Goal: Navigation & Orientation: Find specific page/section

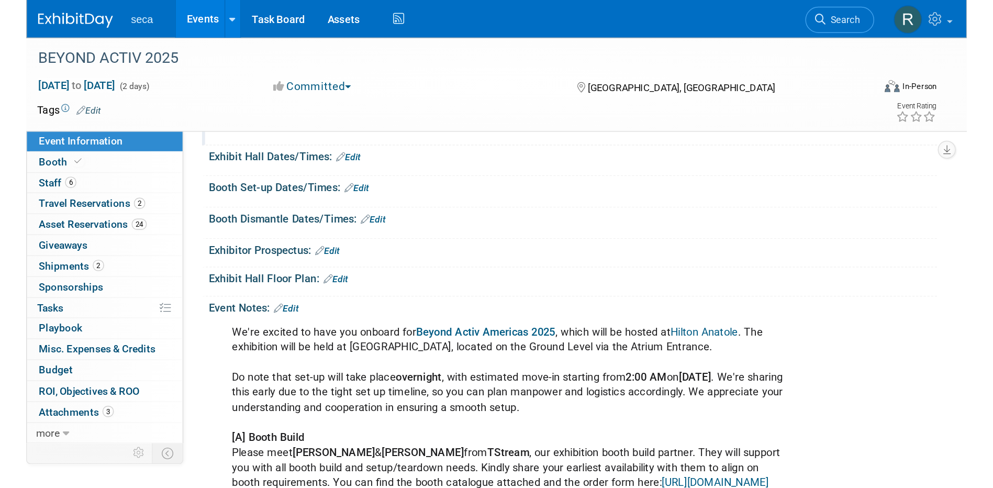
scroll to position [106, 0]
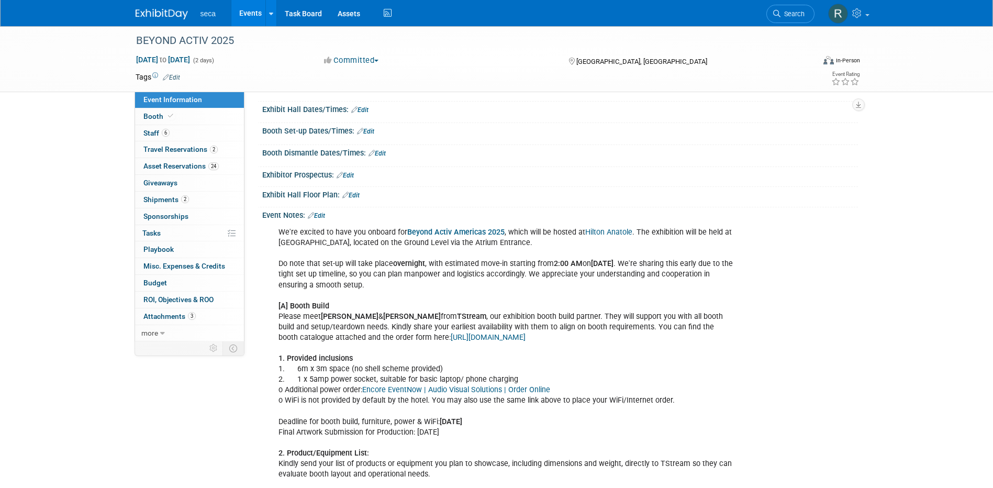
click at [247, 13] on link "Events" at bounding box center [250, 13] width 38 height 26
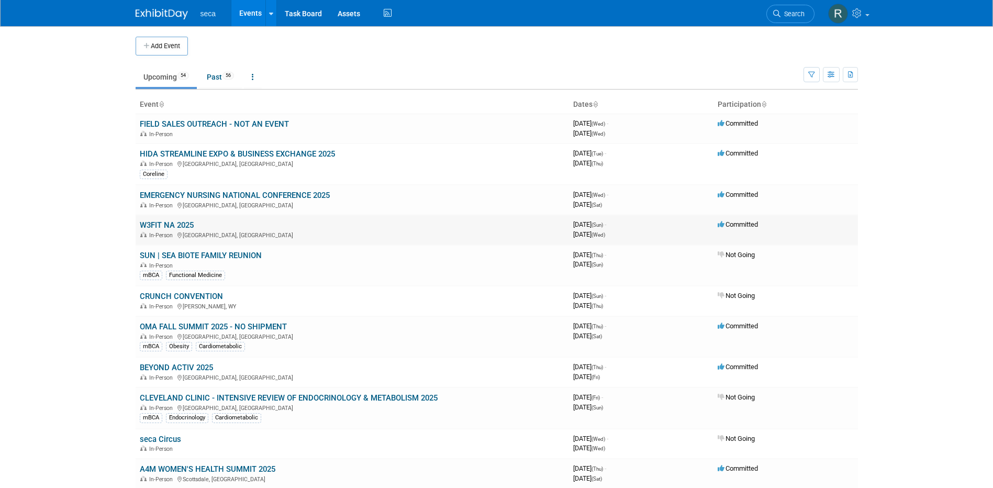
click at [179, 225] on link "W3FIT NA 2025" at bounding box center [167, 224] width 54 height 9
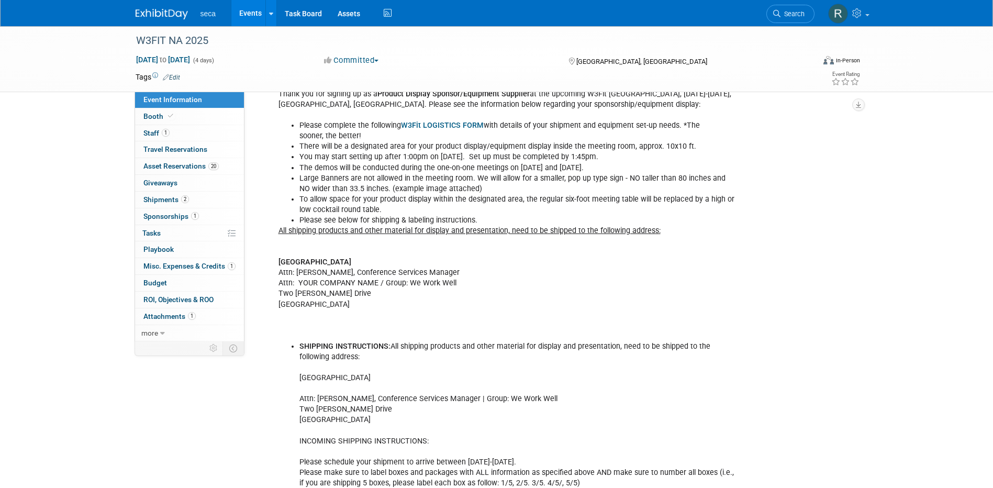
scroll to position [190, 0]
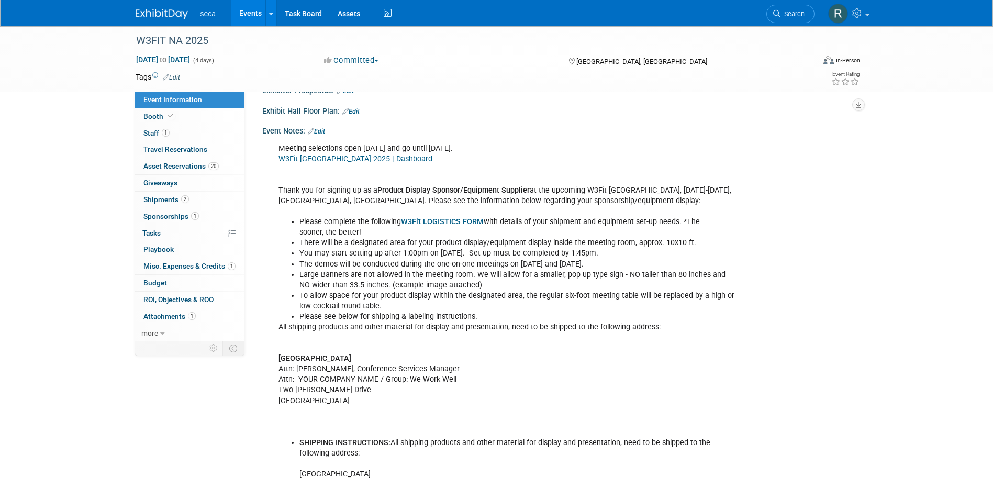
click at [320, 159] on link "W3Fit North America 2025 | Dashboard" at bounding box center [356, 158] width 154 height 9
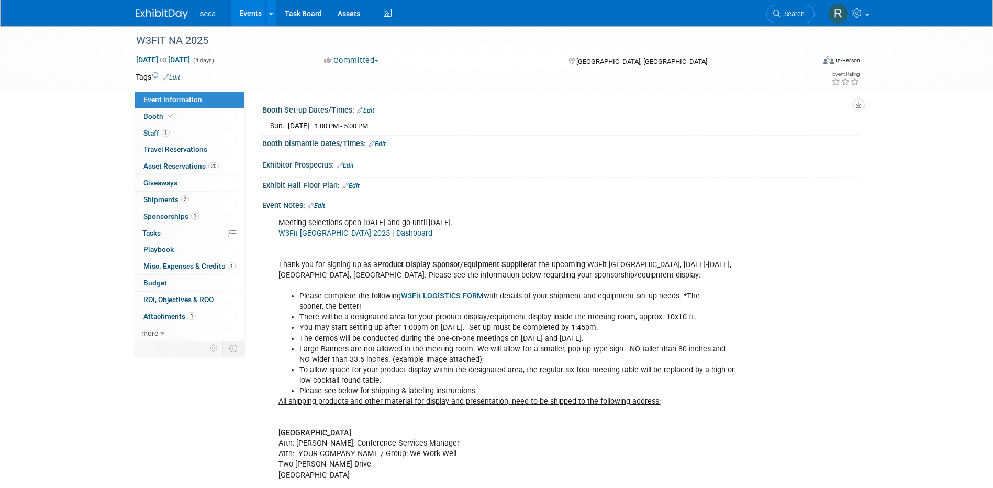
scroll to position [0, 0]
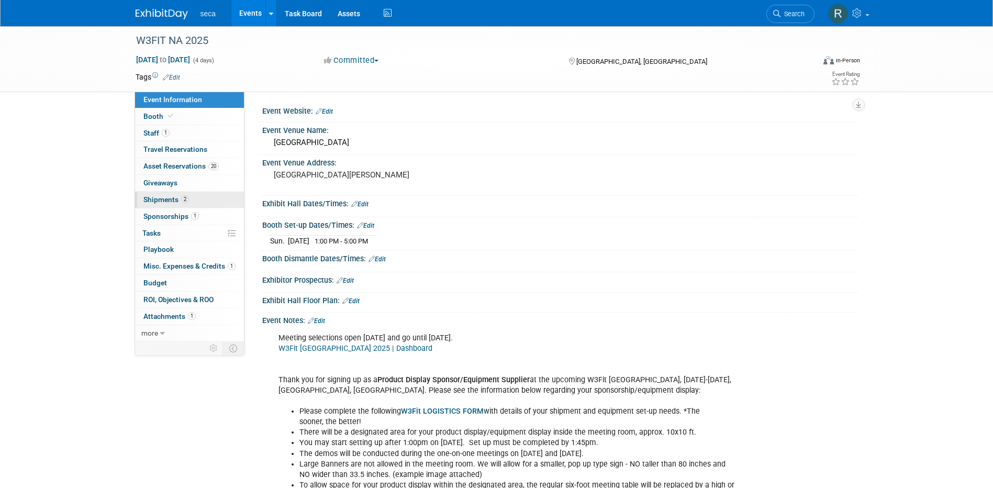
click at [176, 196] on span "Shipments 2" at bounding box center [166, 199] width 46 height 8
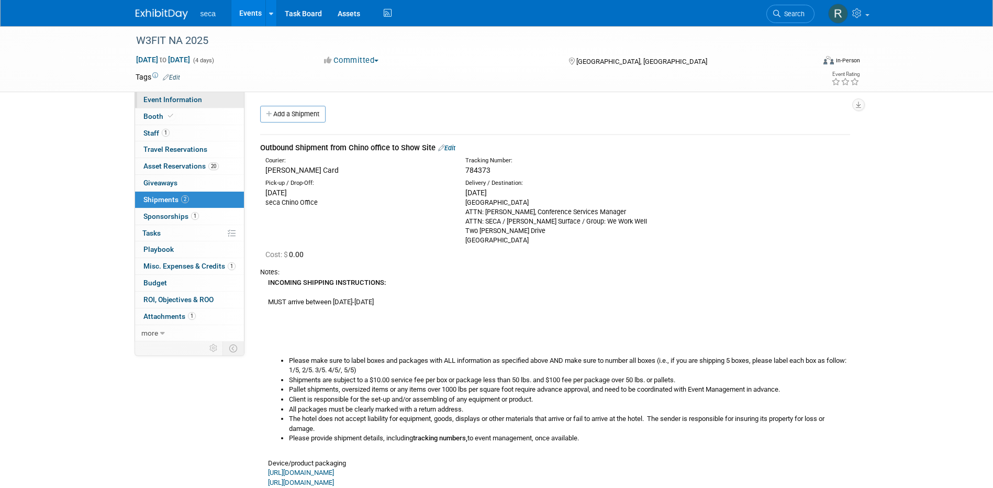
click at [171, 102] on span "Event Information" at bounding box center [172, 99] width 59 height 8
